Goal: Task Accomplishment & Management: Manage account settings

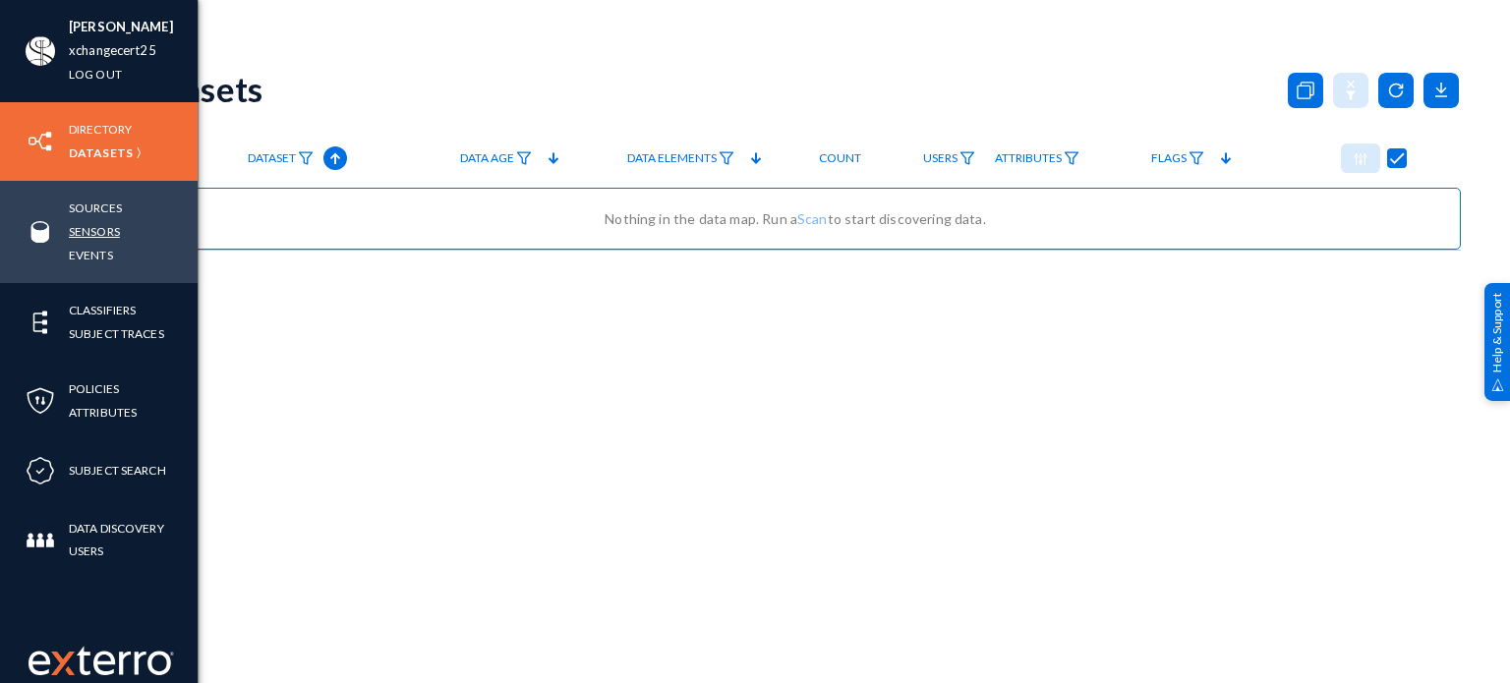
click at [92, 230] on link "Sensors" at bounding box center [94, 231] width 51 height 23
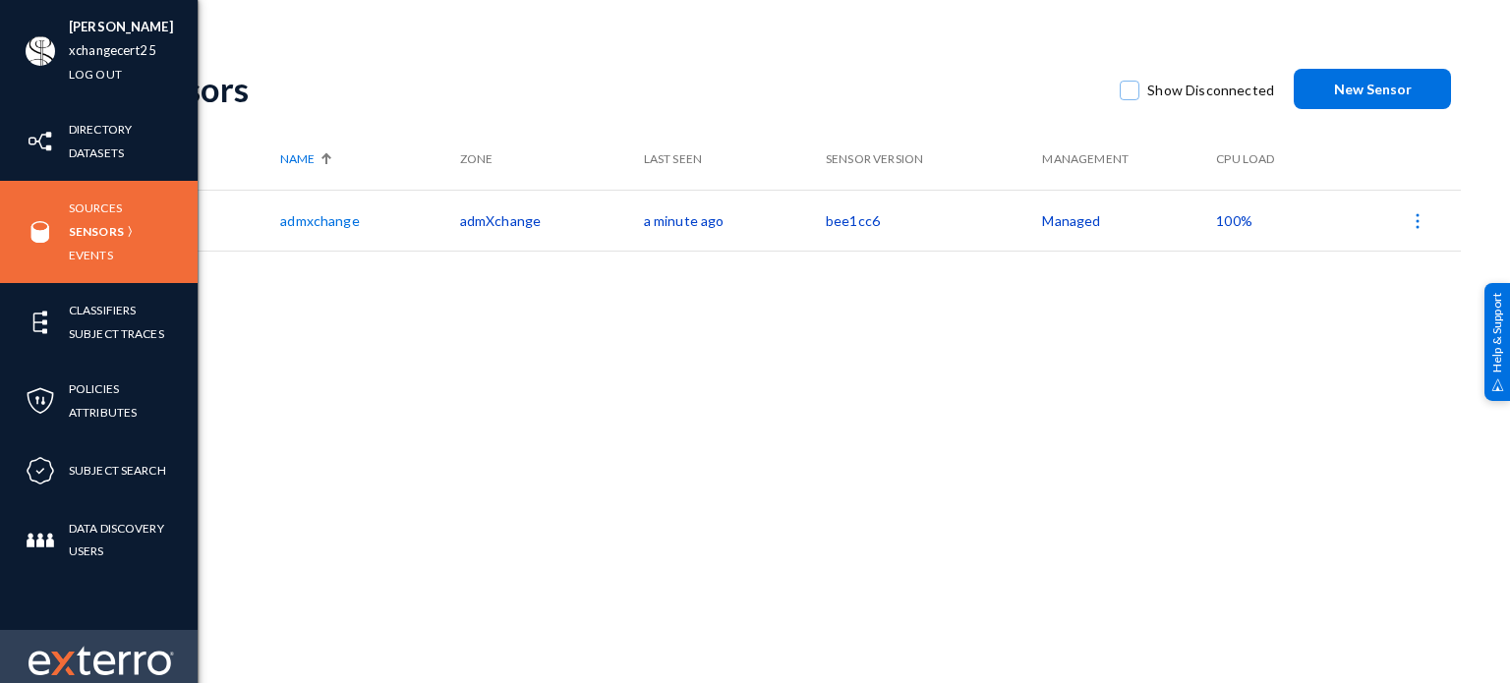
click at [94, 655] on img at bounding box center [102, 661] width 146 height 30
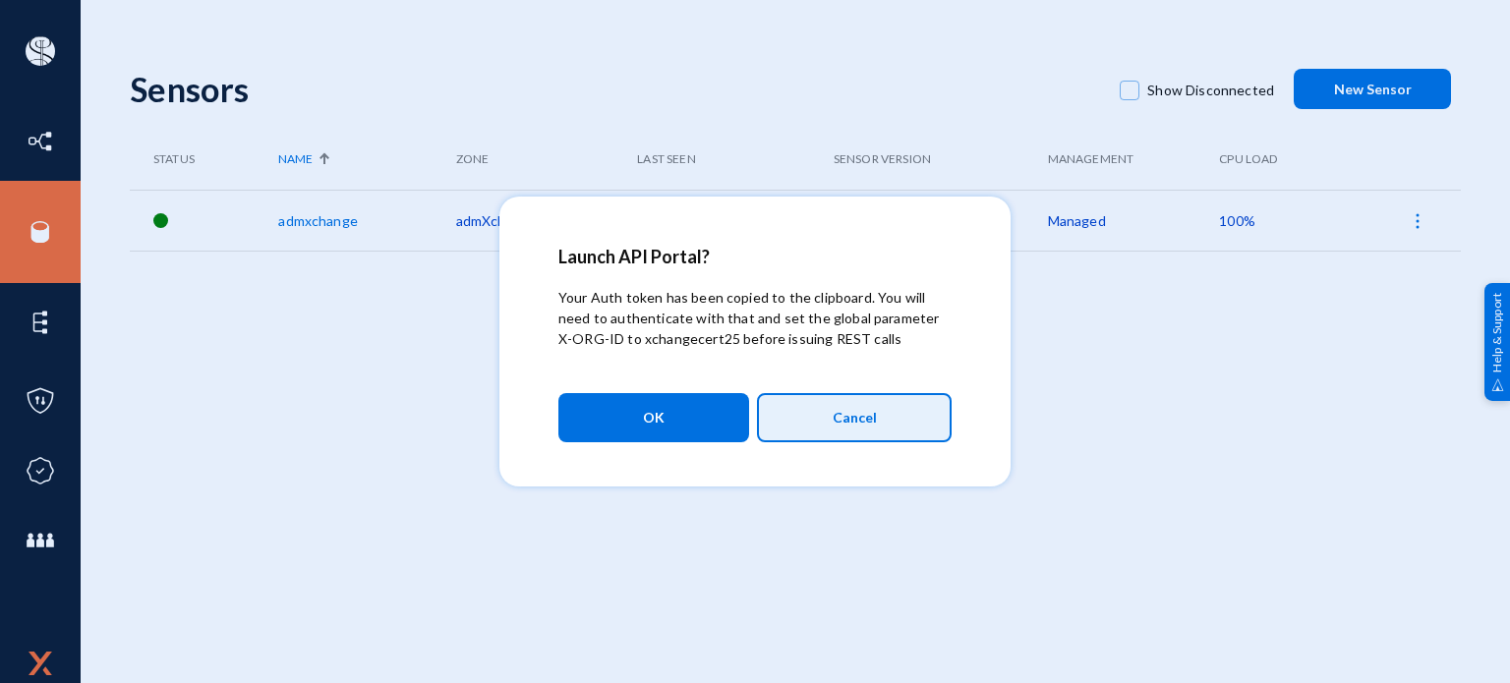
click at [865, 427] on span "Cancel" at bounding box center [855, 417] width 44 height 33
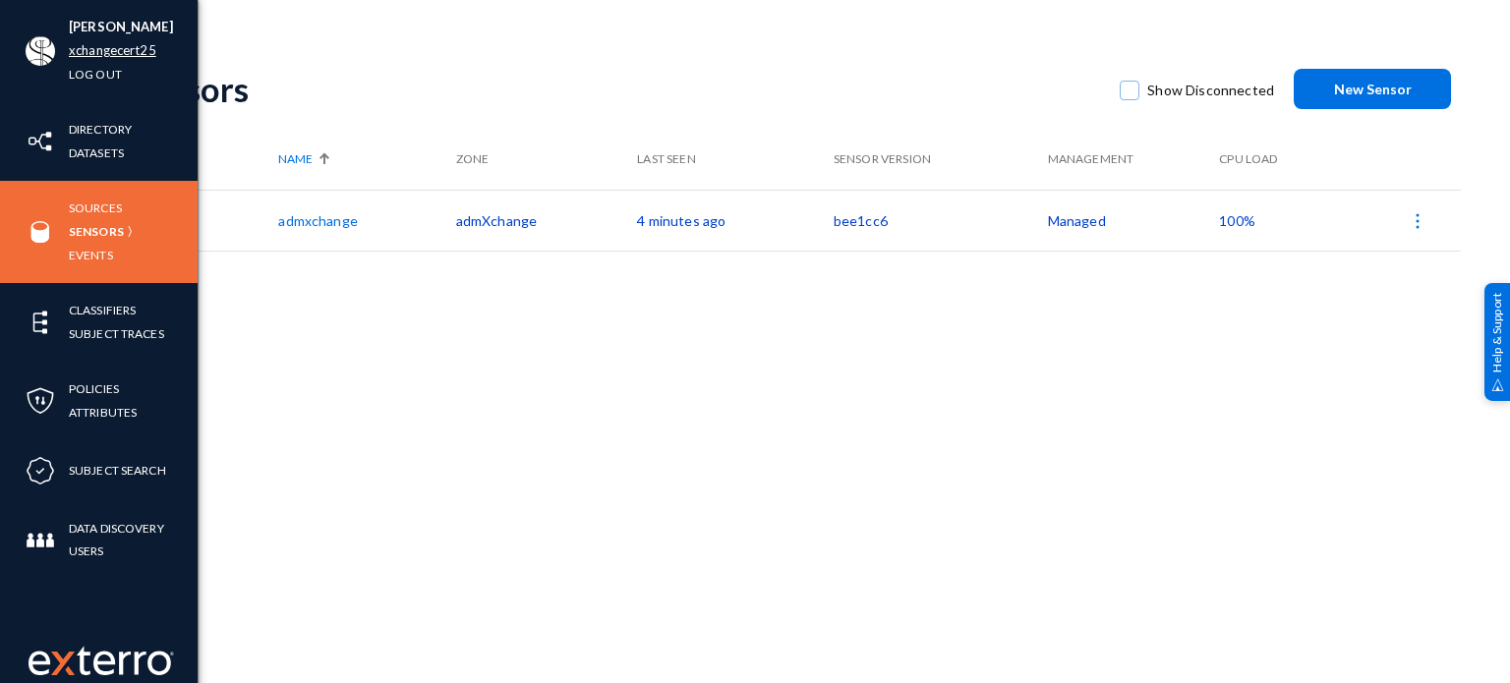
click at [97, 55] on link "xchangecert25" at bounding box center [113, 50] width 88 height 23
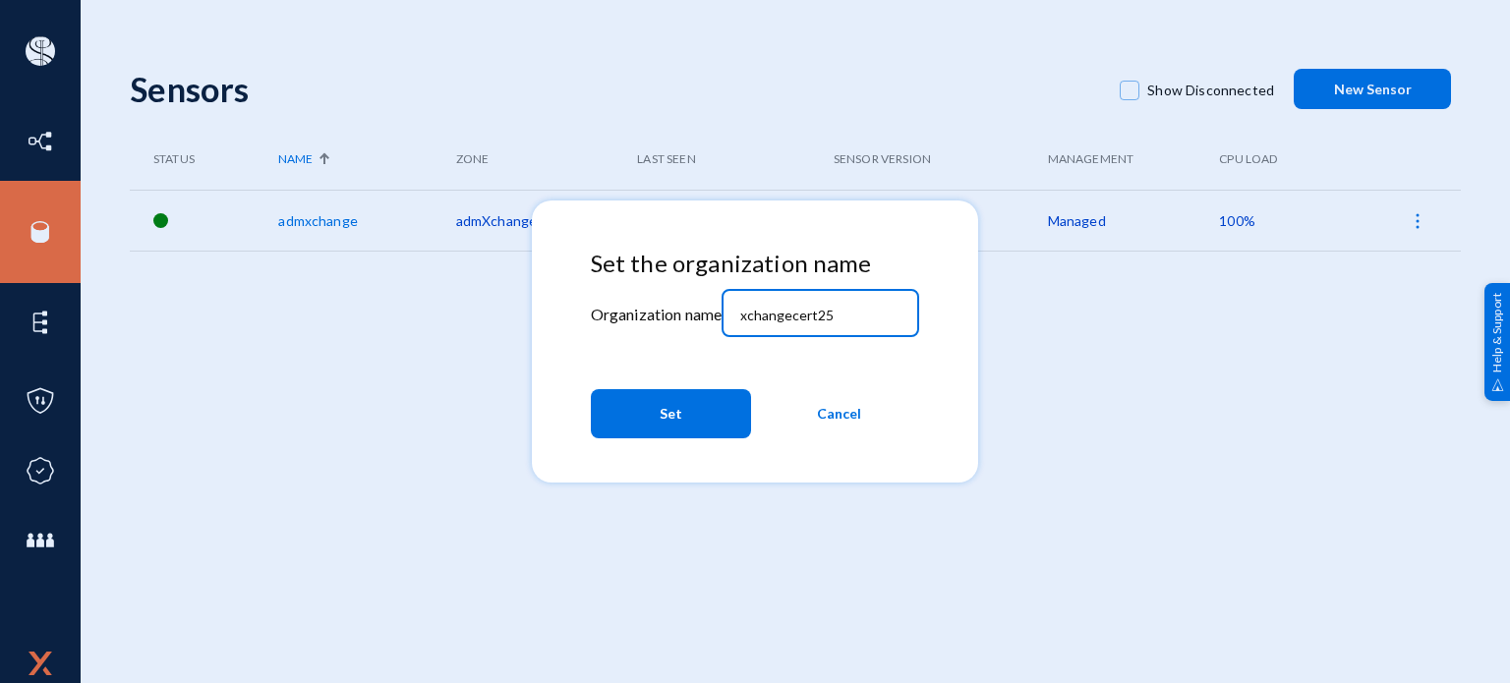
click at [877, 314] on input "xchangecert25" at bounding box center [824, 316] width 169 height 18
paste input "02"
type input "xchangecert2025"
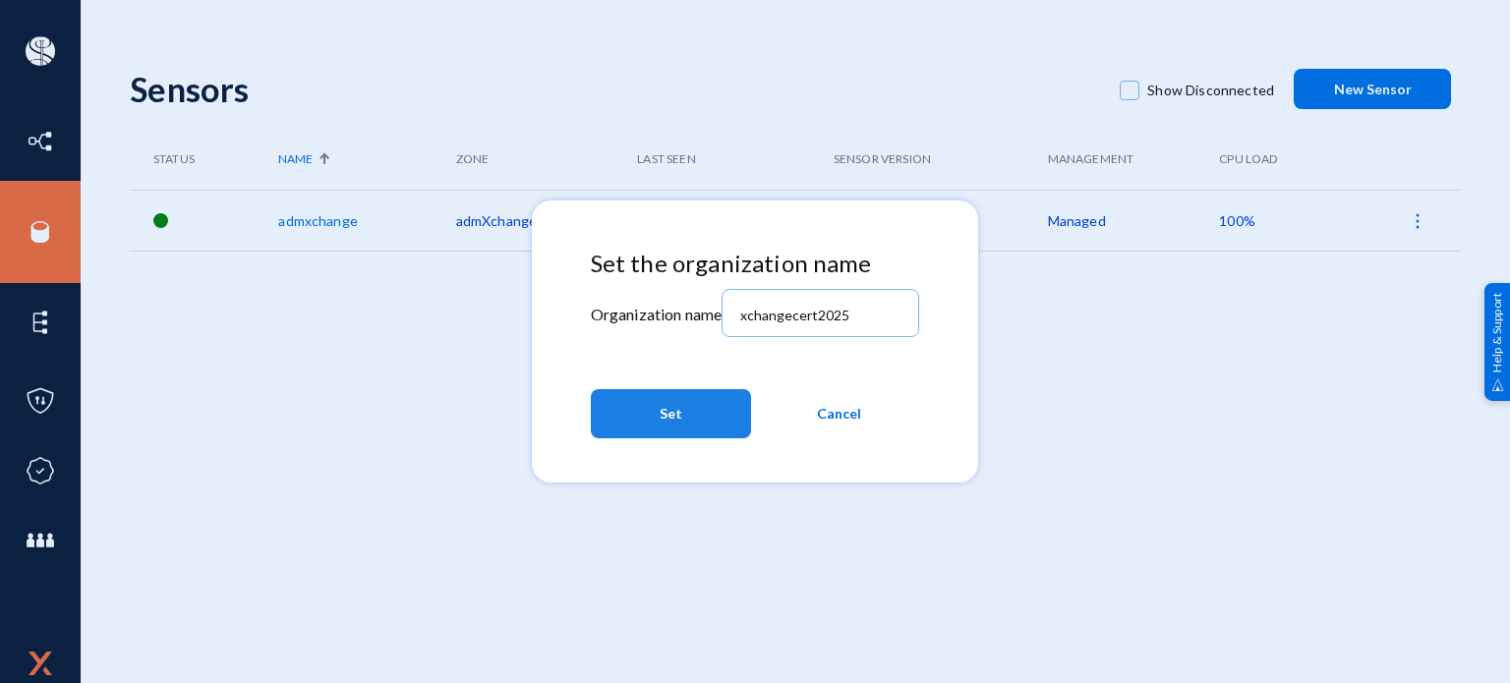
click at [685, 403] on button "Set" at bounding box center [671, 413] width 160 height 49
